Goal: Find specific page/section: Find specific page/section

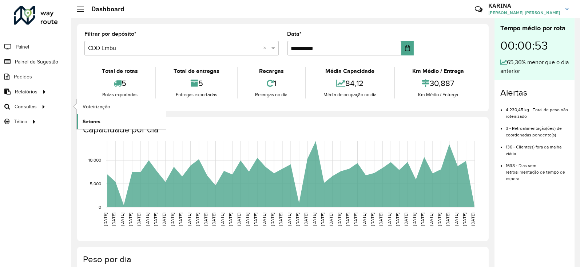
click at [90, 120] on span "Setores" at bounding box center [92, 122] width 18 height 8
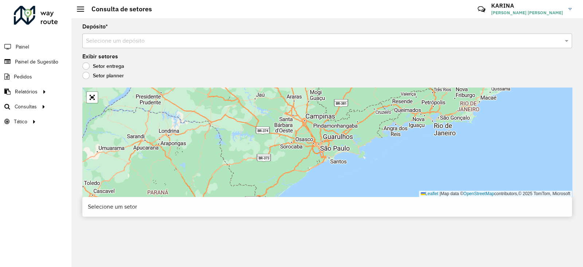
click at [207, 41] on input "text" at bounding box center [319, 41] width 467 height 9
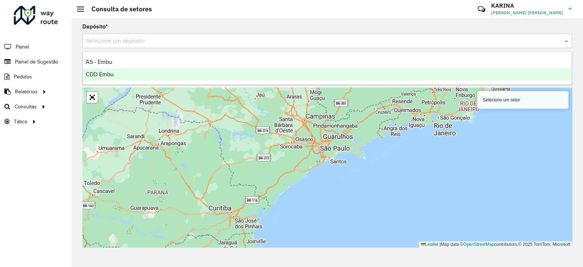
click at [134, 75] on div "CDD Embu" at bounding box center [327, 74] width 489 height 12
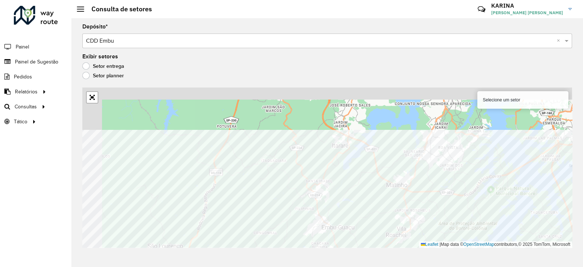
click at [289, 251] on div "Depósito * Selecione um depósito × CDD Embu × Exibir setores Setor entrega Seto…" at bounding box center [326, 142] width 511 height 248
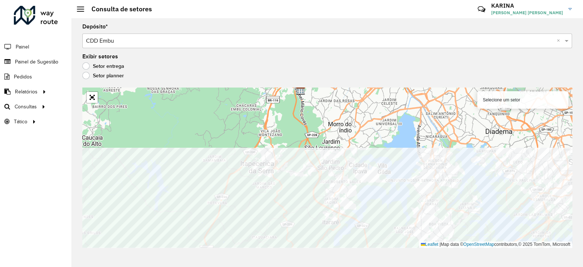
click at [362, 266] on html "Aguarde... Pop-up bloqueado! Seu navegador bloqueou automáticamente a abertura …" at bounding box center [291, 133] width 583 height 267
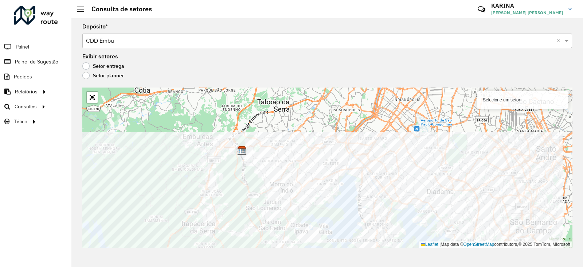
click at [401, 266] on html "Aguarde... Pop-up bloqueado! Seu navegador bloqueou automáticamente a abertura …" at bounding box center [291, 133] width 583 height 267
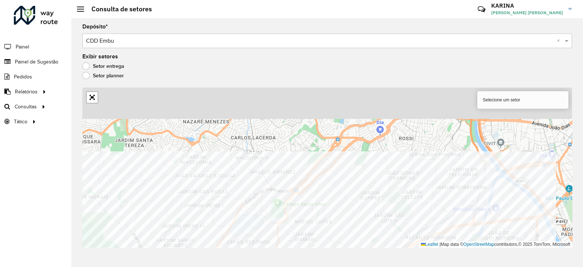
click at [377, 261] on div "Depósito * Selecione um depósito × CDD Embu × Exibir setores Setor entrega Seto…" at bounding box center [326, 142] width 511 height 248
